Goal: Find specific page/section: Find specific page/section

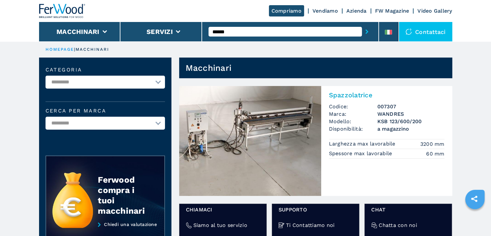
click at [397, 108] on h3 "007307" at bounding box center [410, 106] width 67 height 7
